Goal: Task Accomplishment & Management: Complete application form

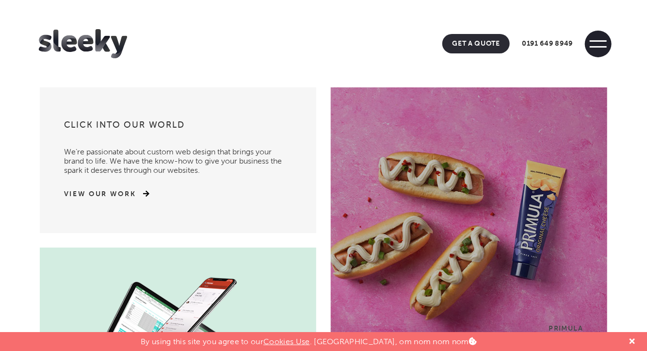
click at [597, 43] on span at bounding box center [598, 44] width 27 height 27
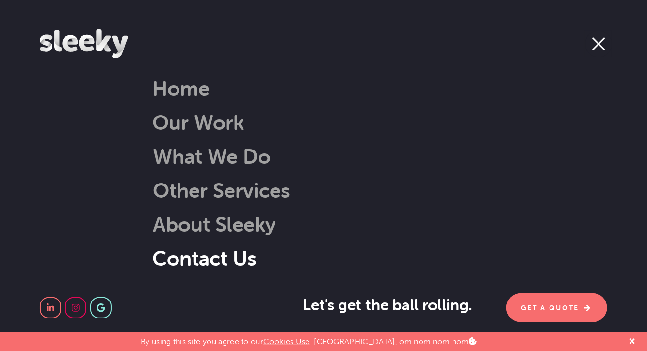
click at [213, 255] on link "Contact Us" at bounding box center [204, 258] width 104 height 25
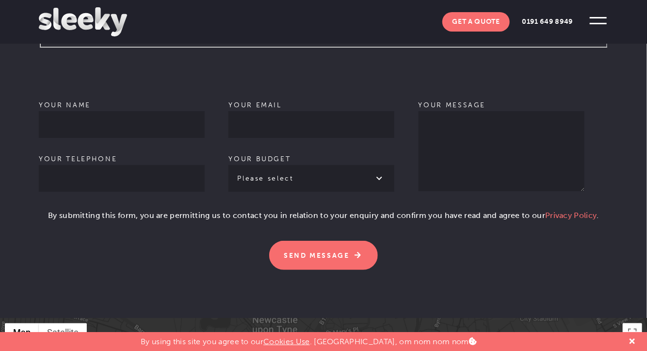
scroll to position [631, 0]
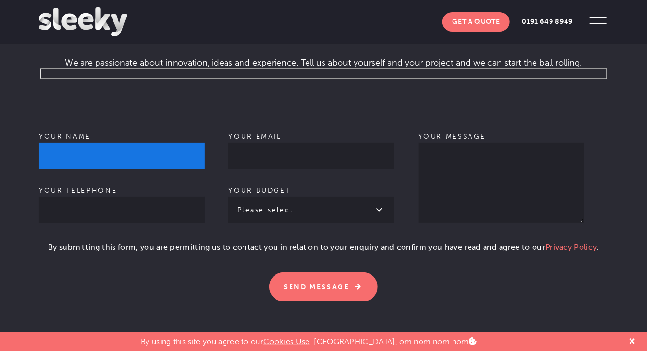
click at [90, 144] on input "Your name" at bounding box center [122, 156] width 166 height 27
click at [99, 144] on input "Your name" at bounding box center [122, 156] width 166 height 27
type input "Malay [PERSON_NAME]"
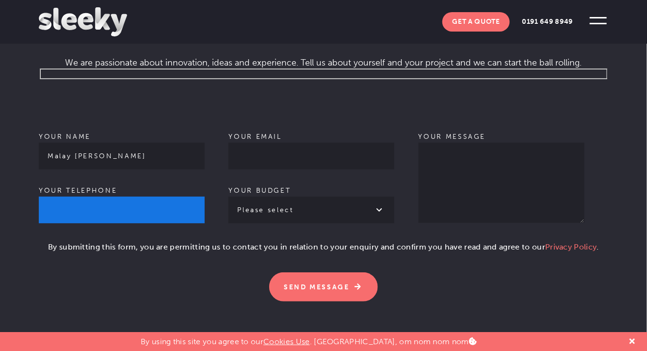
type input "06294475876"
type input "[EMAIL_ADDRESS][DOMAIN_NAME]"
drag, startPoint x: 51, startPoint y: 195, endPoint x: 34, endPoint y: 199, distance: 17.2
click at [34, 199] on section "Give us a shout Let’s get the ball rolling . We are passionate about innovation…" at bounding box center [323, 137] width 647 height 426
type input "6294475876"
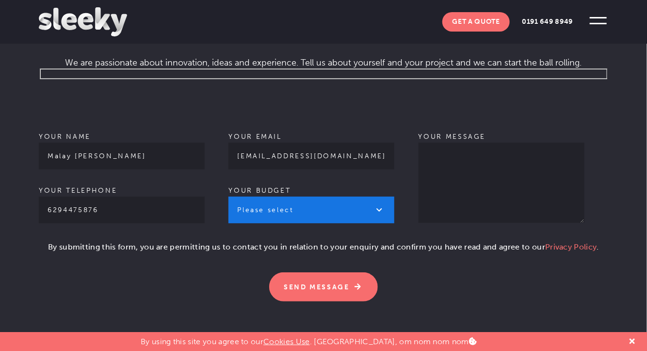
click at [290, 198] on select "Please select £1k - £2k £2k - £3k £3k - £4k £4k - £5k £5k - £10k More than £10k" at bounding box center [312, 210] width 166 height 27
select select "£1k - £2k"
click at [229, 197] on select "Please select £1k - £2k £2k - £3k £3k - £4k £4k - £5k £5k - £10k More than £10k" at bounding box center [312, 210] width 166 height 27
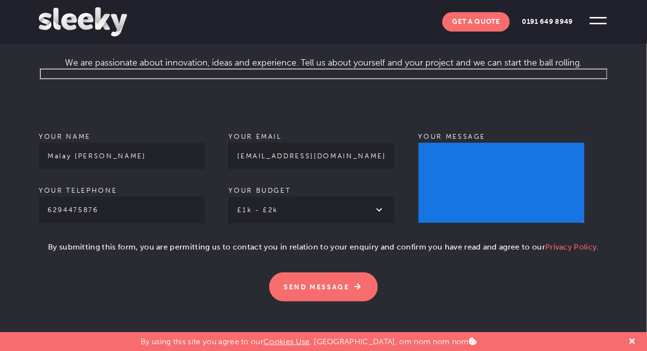
click at [479, 143] on textarea "Your message" at bounding box center [502, 183] width 166 height 80
paste textarea "Hey there, This is here. I am a blogger and SEO expert working in the . If you …"
type textarea "Hey there, This is here. I am a blogger and SEO expert working in the . If you …"
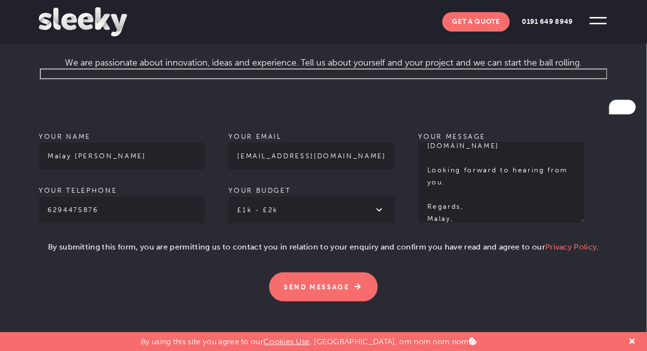
click at [43, 241] on p "By submitting this form, you are permitting us to contact you in relation to yo…" at bounding box center [324, 250] width 570 height 19
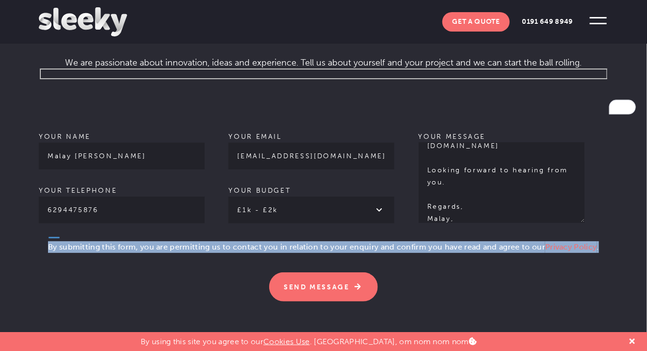
click at [43, 241] on p "By submitting this form, you are permitting us to contact you in relation to yo…" at bounding box center [324, 250] width 570 height 19
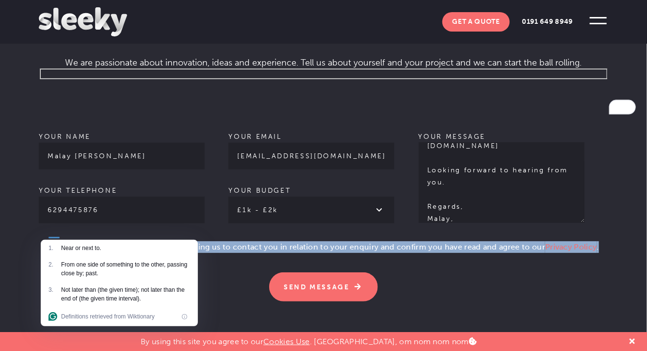
click at [39, 241] on p "By submitting this form, you are permitting us to contact you in relation to yo…" at bounding box center [324, 250] width 570 height 19
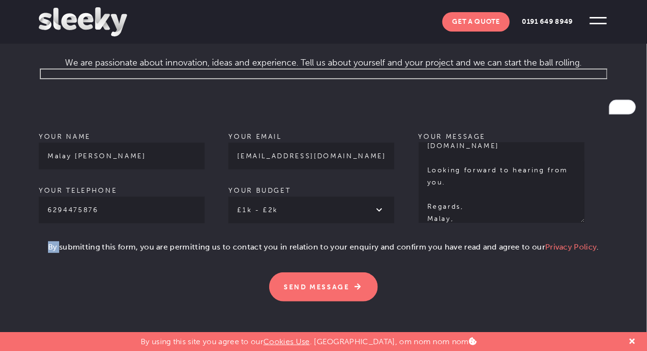
click at [39, 241] on p "By submitting this form, you are permitting us to contact you in relation to yo…" at bounding box center [324, 250] width 570 height 19
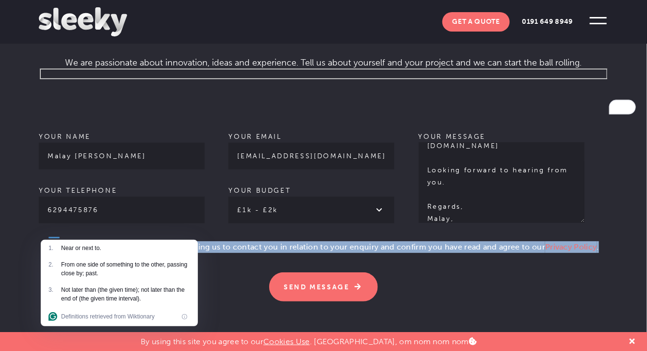
click at [214, 296] on section "Give us a shout Let’s get the ball rolling . We are passionate about innovation…" at bounding box center [323, 137] width 647 height 426
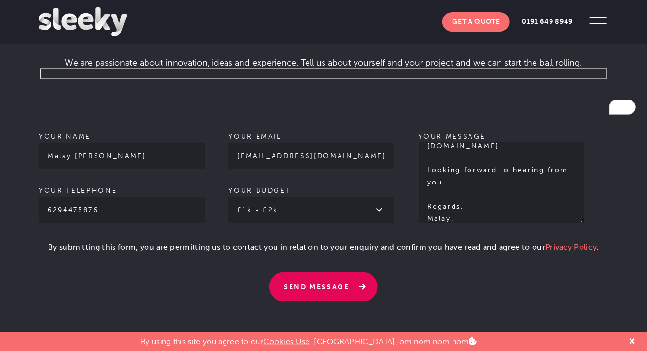
click at [326, 280] on input "Send Message" at bounding box center [323, 286] width 109 height 29
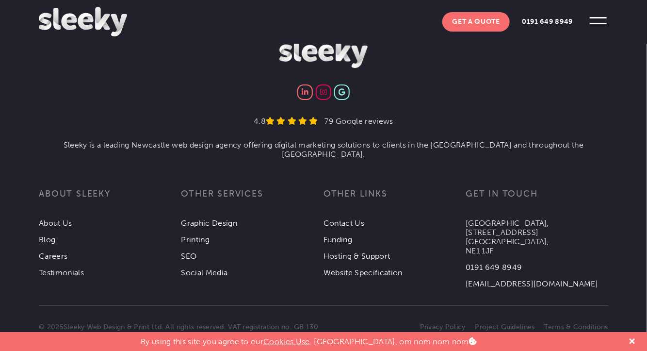
scroll to position [1391, 0]
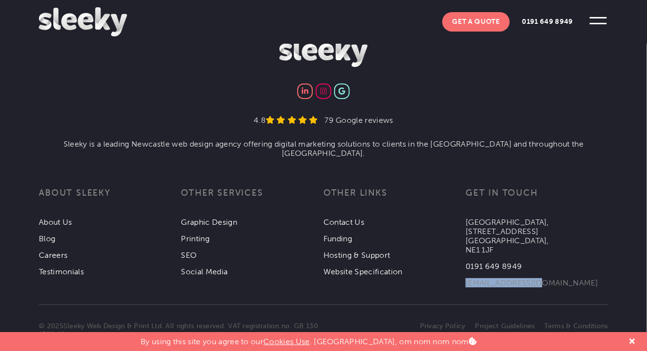
drag, startPoint x: 531, startPoint y: 261, endPoint x: 467, endPoint y: 258, distance: 64.6
click at [467, 271] on li "[EMAIL_ADDRESS][DOMAIN_NAME]" at bounding box center [537, 279] width 142 height 16
copy link "[EMAIL_ADDRESS][DOMAIN_NAME]"
